Goal: Task Accomplishment & Management: Manage account settings

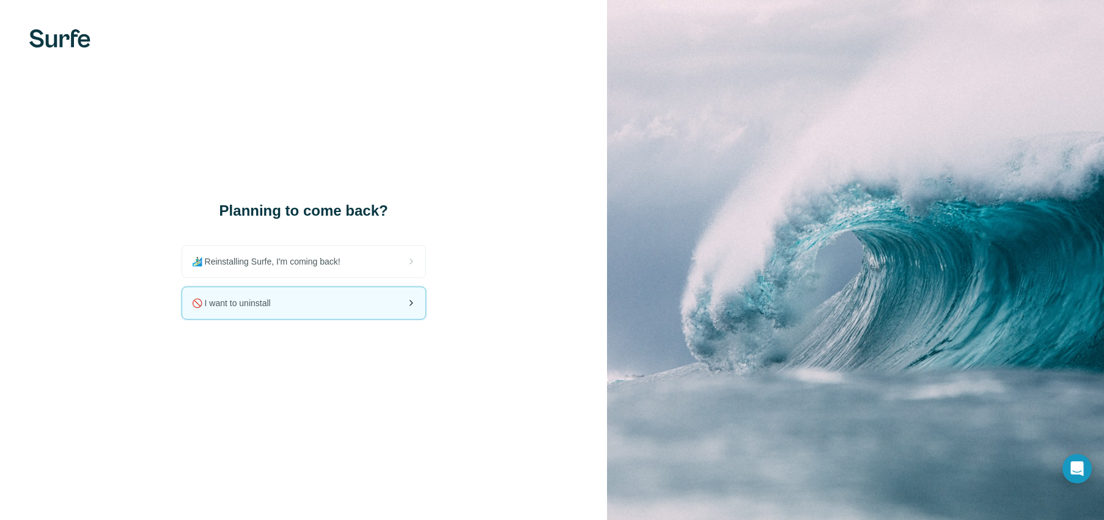
click at [337, 308] on div "🚫 I want to uninstall" at bounding box center [303, 303] width 243 height 32
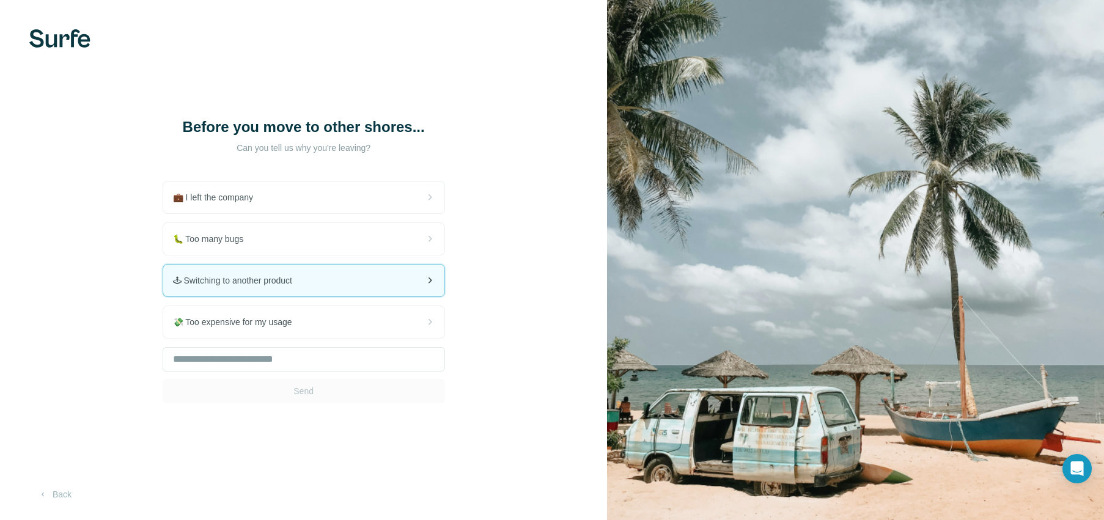
click at [340, 282] on div "🕹 Switching to another product" at bounding box center [303, 281] width 281 height 32
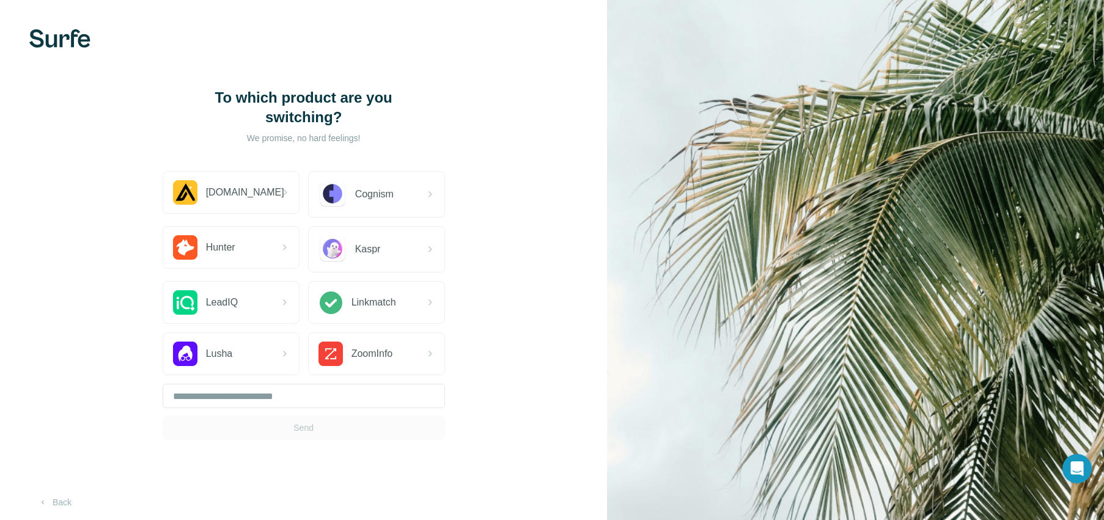
click at [358, 417] on div "Send" at bounding box center [304, 412] width 282 height 56
click at [356, 386] on input "text" at bounding box center [304, 396] width 282 height 24
type input "*****"
click at [380, 418] on button "Send" at bounding box center [304, 428] width 282 height 24
